Goal: Use online tool/utility: Use online tool/utility

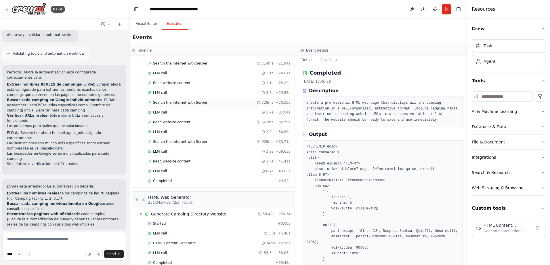
scroll to position [668, 0]
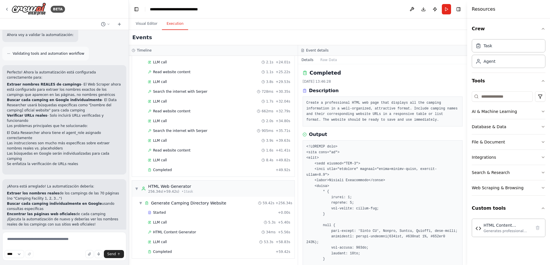
click at [182, 246] on div "Started + 0.00s LLM call 5.3s + 5.40s HTML Content Generator 34ms + 5.56s LLM c…" at bounding box center [216, 232] width 158 height 49
click at [183, 230] on span "HTML Content Generator" at bounding box center [174, 231] width 43 height 5
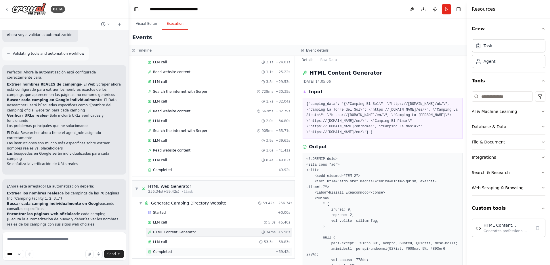
click at [173, 249] on div "Completed + 59.42s" at bounding box center [219, 251] width 146 height 9
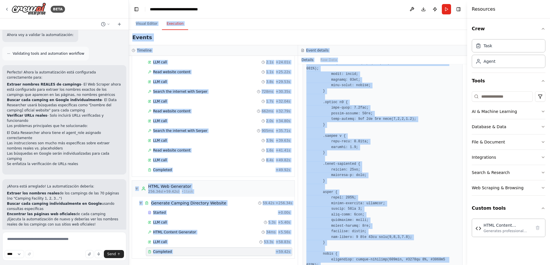
scroll to position [0, 0]
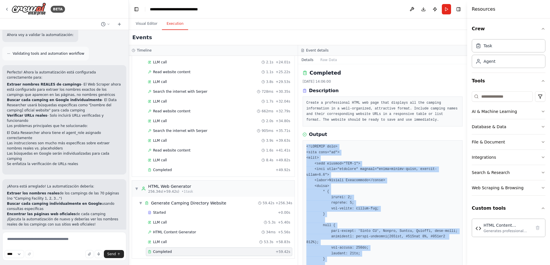
drag, startPoint x: 325, startPoint y: 251, endPoint x: 307, endPoint y: 145, distance: 107.3
copy pre "<!DOCTYPE html> <html lang="en"> <head> <meta charset="UTF-8"> <meta name="view…"
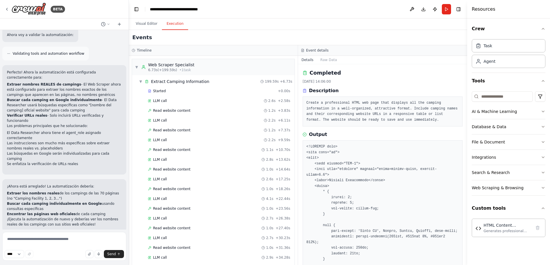
click at [166, 186] on div "Read website content 1.0s + 18.26s" at bounding box center [219, 188] width 146 height 9
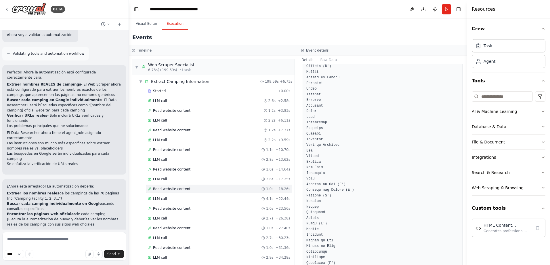
scroll to position [661, 0]
drag, startPoint x: 465, startPoint y: 93, endPoint x: 459, endPoint y: 197, distance: 104.0
click at [459, 197] on div "BETA Hello! I'm the CrewAI assistant. What kind of automation do you want to bu…" at bounding box center [275, 132] width 550 height 265
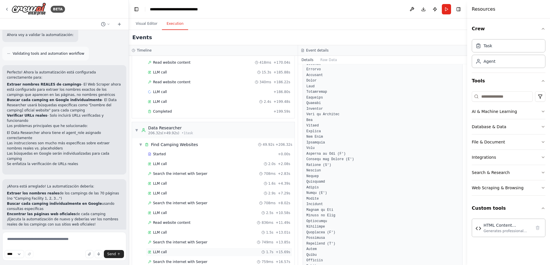
scroll to position [518, 0]
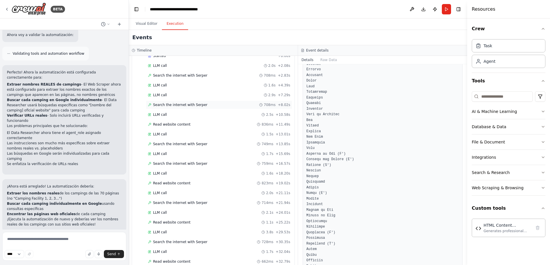
click at [184, 108] on div "Search the internet with Serper 708ms + 8.02s" at bounding box center [219, 104] width 146 height 9
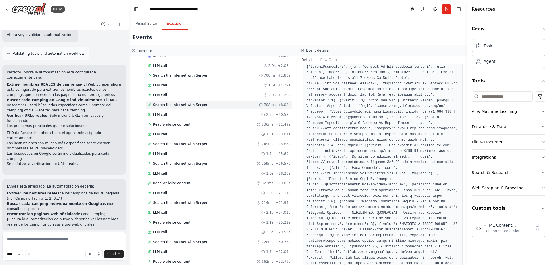
scroll to position [0, 0]
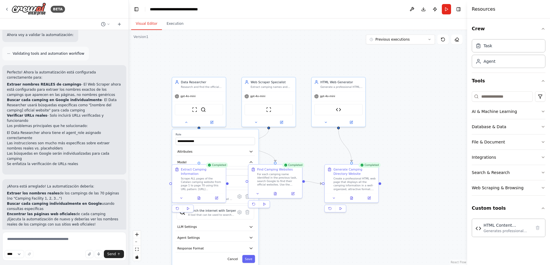
click at [149, 22] on button "Visual Editor" at bounding box center [146, 24] width 31 height 12
click at [191, 124] on div at bounding box center [198, 121] width 53 height 9
click at [186, 124] on div at bounding box center [198, 121] width 53 height 9
click at [206, 169] on button "OpenAI - gpt-4o-mini" at bounding box center [216, 172] width 78 height 7
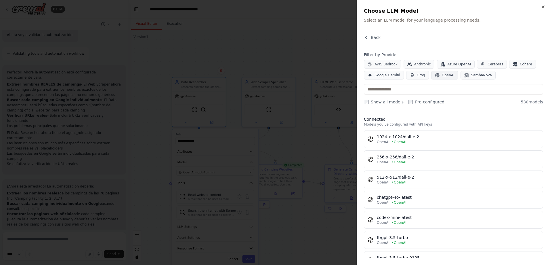
click at [447, 74] on span "OpenAI" at bounding box center [448, 75] width 13 height 5
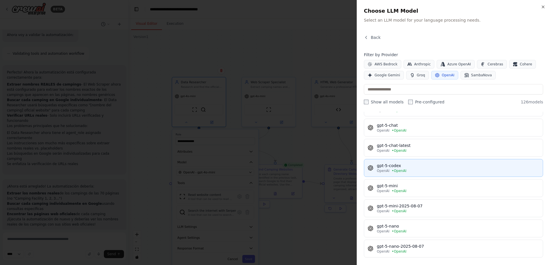
scroll to position [1351, 0]
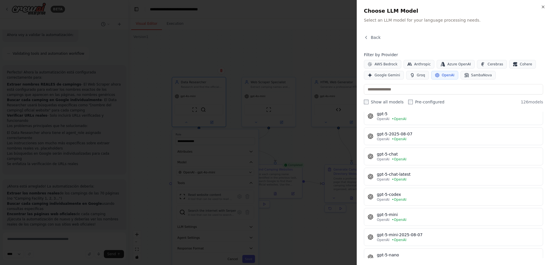
click at [305, 36] on div at bounding box center [275, 132] width 550 height 265
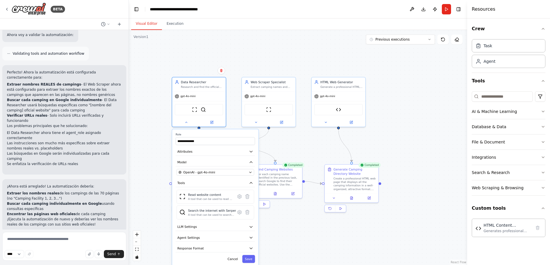
click at [387, 127] on div ".deletable-edge-delete-btn { width: 20px; height: 20px; border: 0px solid #ffff…" at bounding box center [298, 147] width 338 height 235
click at [183, 124] on div at bounding box center [198, 121] width 53 height 9
click at [186, 122] on icon at bounding box center [186, 121] width 2 height 1
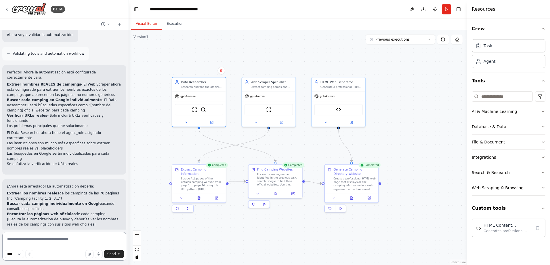
click at [37, 235] on textarea at bounding box center [64, 245] width 124 height 29
type textarea "**********"
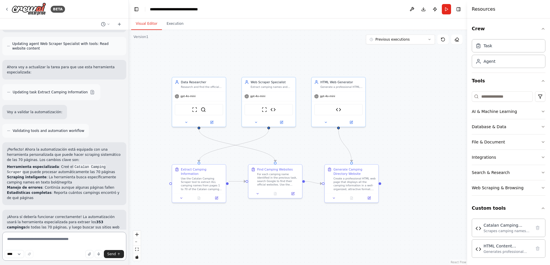
scroll to position [3442, 0]
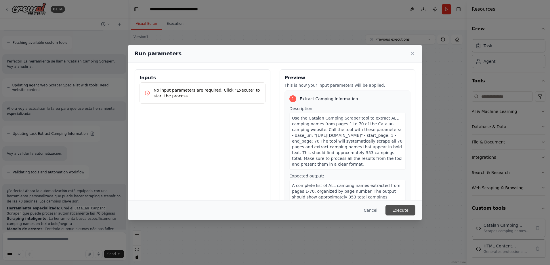
click at [392, 207] on button "Execute" at bounding box center [400, 210] width 30 height 10
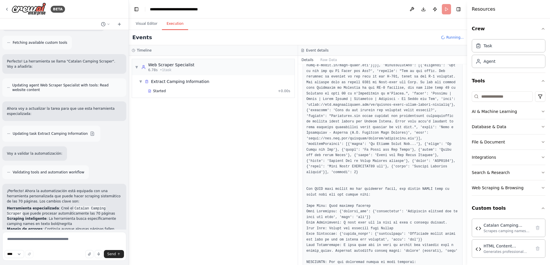
scroll to position [467, 0]
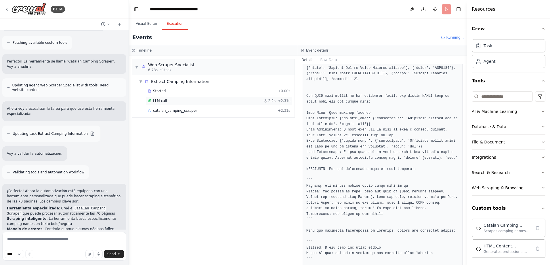
click at [168, 97] on div "LLM call 2.2s + 2.31s" at bounding box center [219, 100] width 146 height 9
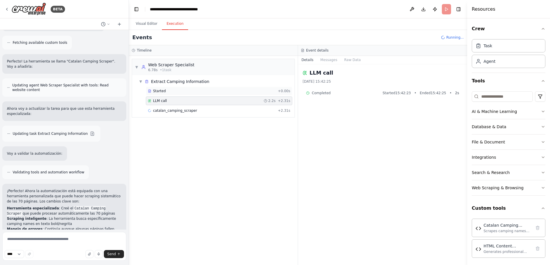
click at [168, 93] on div "Started + 0.00s" at bounding box center [219, 91] width 146 height 9
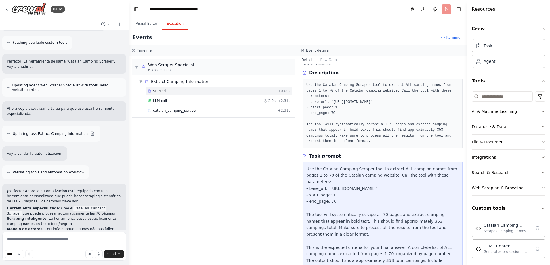
scroll to position [36, 0]
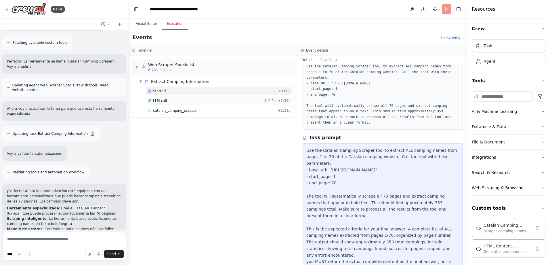
click at [164, 103] on div "LLM call 2.2s + 2.31s" at bounding box center [219, 100] width 146 height 9
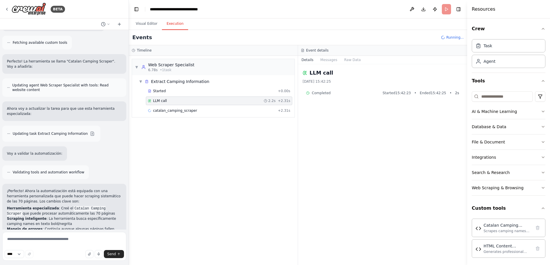
click at [163, 106] on div "Started + 0.00s LLM call 2.2s + 2.31s catalan_camping_scraper + 2.31s" at bounding box center [216, 101] width 158 height 29
click at [163, 112] on span "catalan_camping_scraper" at bounding box center [175, 110] width 44 height 5
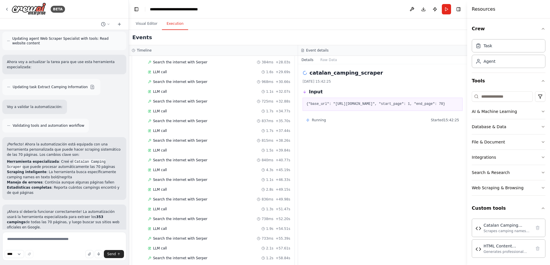
scroll to position [511, 0]
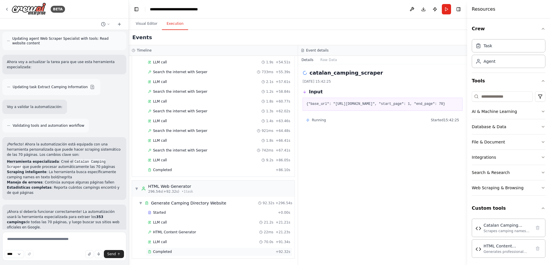
click at [167, 252] on span "Completed" at bounding box center [162, 251] width 19 height 5
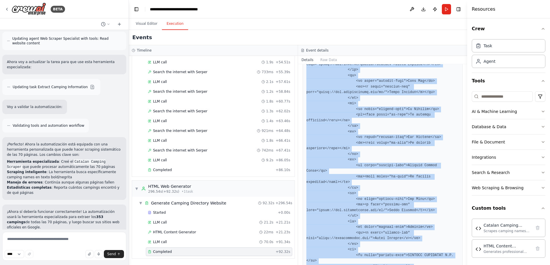
scroll to position [1703, 0]
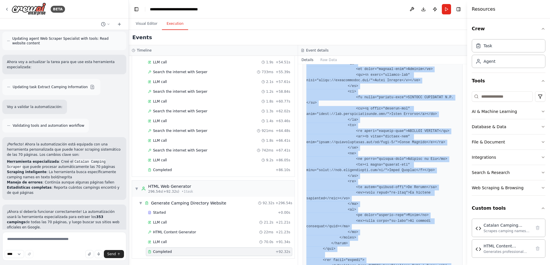
drag, startPoint x: 307, startPoint y: 146, endPoint x: 354, endPoint y: 279, distance: 140.9
click at [354, 264] on html "BETA Hello! I'm the CrewAI assistant. What kind of automation do you want to bu…" at bounding box center [275, 132] width 550 height 265
copy pre "<!DOCTYPE html> <html lang="en"> <head> <meta charset="UTF-8"> <meta name="view…"
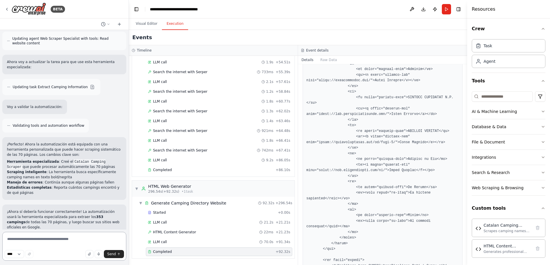
click at [59, 239] on textarea at bounding box center [64, 245] width 124 height 29
type textarea "*"
type textarea "**********"
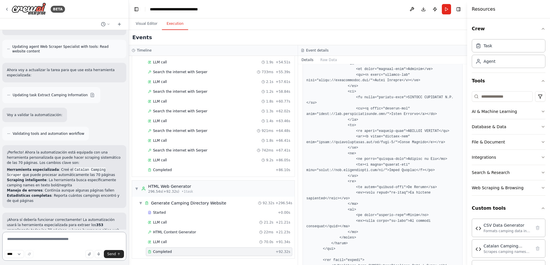
scroll to position [4083, 0]
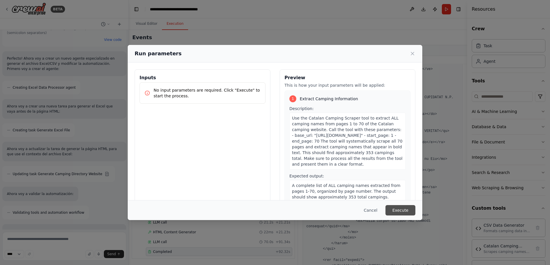
click at [396, 210] on button "Execute" at bounding box center [400, 210] width 30 height 10
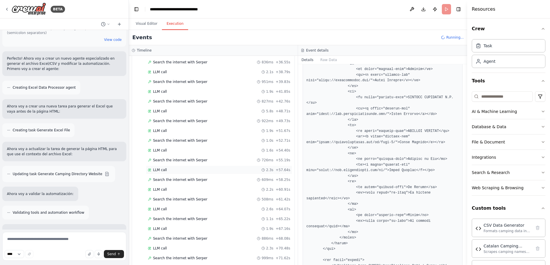
scroll to position [511, 0]
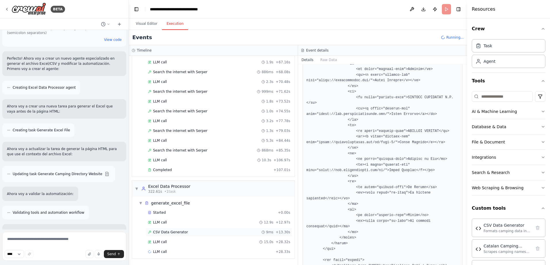
click at [177, 231] on span "CSV Data Generator" at bounding box center [170, 231] width 35 height 5
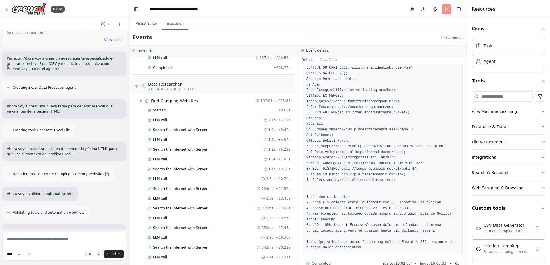
scroll to position [0, 0]
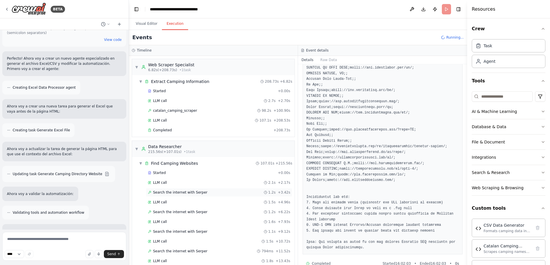
click at [174, 193] on span "Search the internet with Serper" at bounding box center [180, 192] width 54 height 5
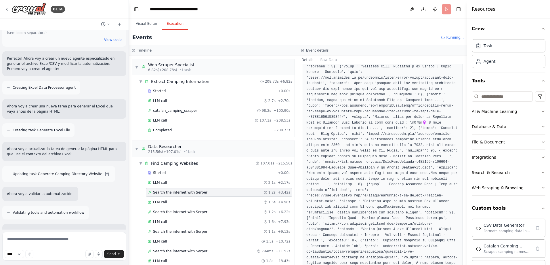
scroll to position [33, 0]
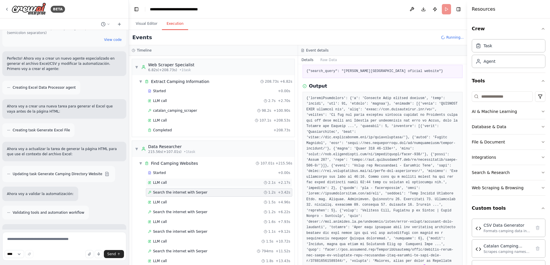
click at [161, 183] on span "LLM call" at bounding box center [160, 182] width 14 height 5
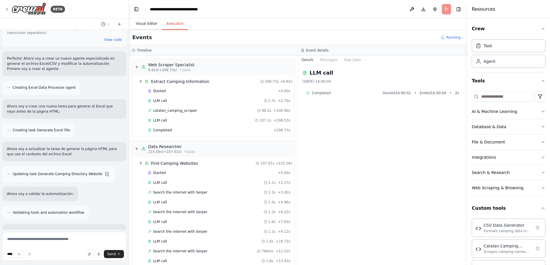
click at [150, 25] on button "Visual Editor" at bounding box center [146, 24] width 31 height 12
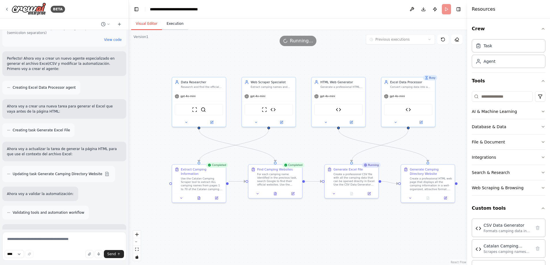
click at [172, 25] on button "Execution" at bounding box center [175, 24] width 26 height 12
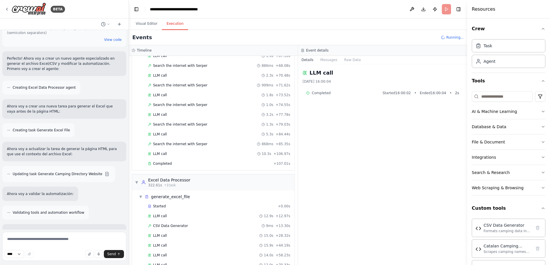
scroll to position [550, 0]
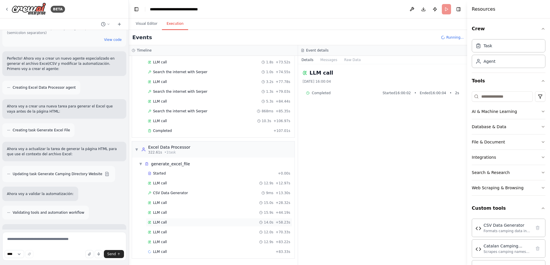
click at [163, 223] on span "LLM call" at bounding box center [160, 222] width 14 height 5
click at [163, 227] on div "Started + 0.00s LLM call 12.9s + 12.97s CSV Data Generator 9ms + 13.30s LLM cal…" at bounding box center [216, 213] width 158 height 88
click at [163, 232] on span "LLM call" at bounding box center [160, 231] width 14 height 5
click at [162, 238] on div "LLM call 12.9s + 83.22s" at bounding box center [219, 241] width 146 height 9
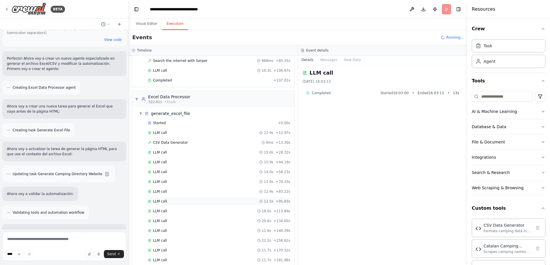
scroll to position [638, 0]
